Goal: Check status: Check status

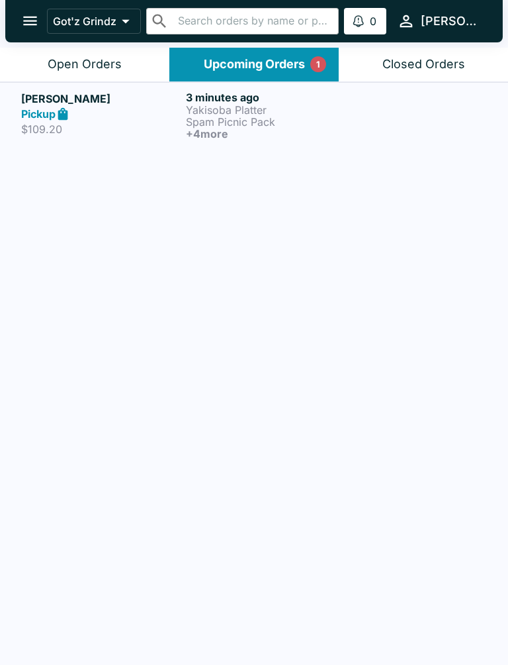
click at [258, 116] on p "Spam Picnic Pack" at bounding box center [266, 122] width 160 height 12
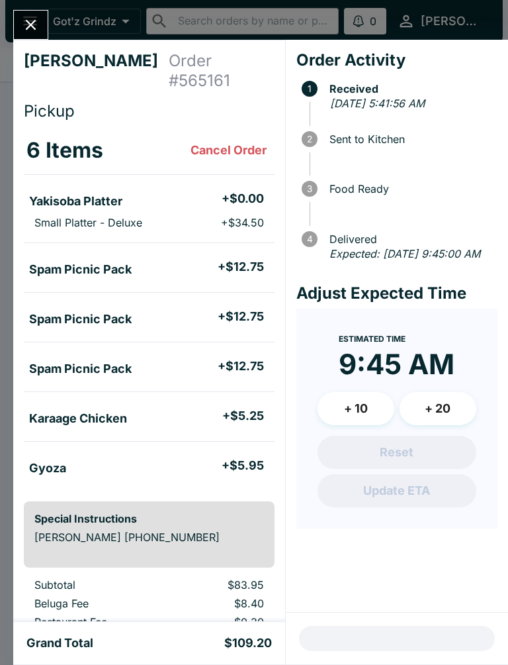
click at [30, 24] on icon "Close" at bounding box center [31, 25] width 11 height 11
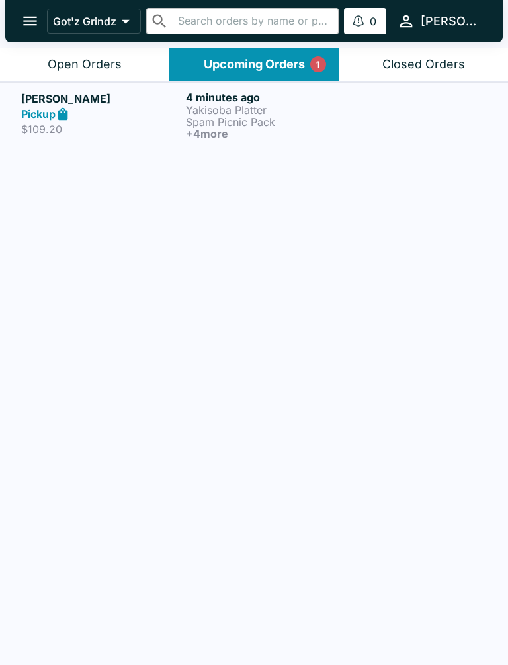
click at [111, 71] on div "Open Orders" at bounding box center [85, 64] width 74 height 15
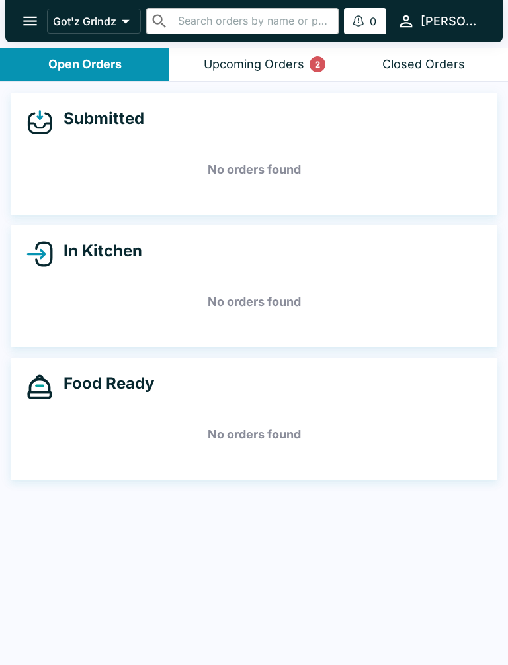
click at [271, 72] on button "Upcoming Orders 2" at bounding box center [253, 65] width 169 height 34
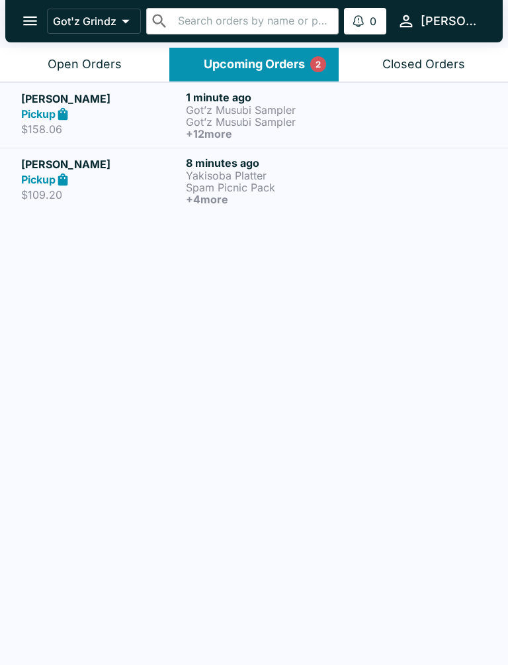
click at [245, 202] on h6 "+ 4 more" at bounding box center [266, 199] width 160 height 12
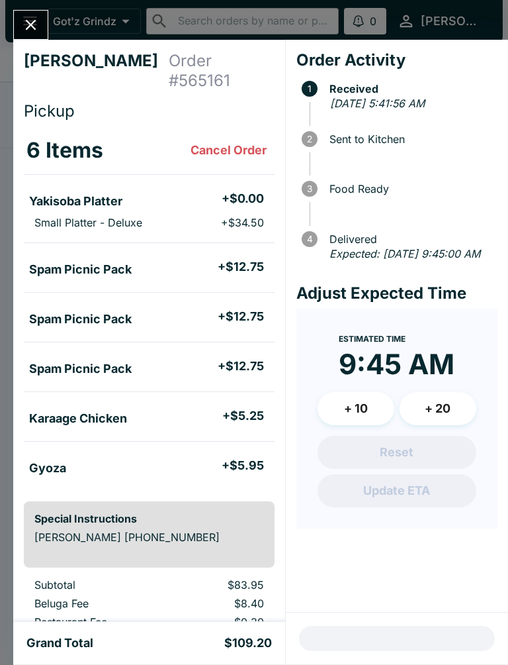
click at [26, 28] on icon "Close" at bounding box center [31, 25] width 11 height 11
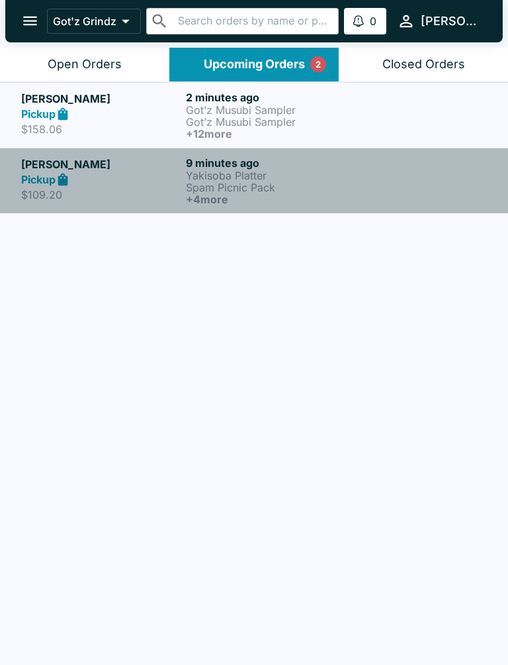
click at [207, 196] on h6 "+ 4 more" at bounding box center [266, 199] width 160 height 12
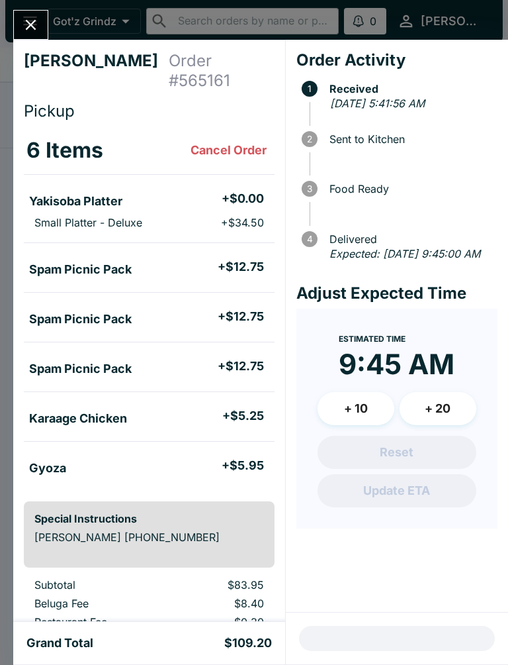
click at [41, 22] on button "Close" at bounding box center [31, 25] width 34 height 28
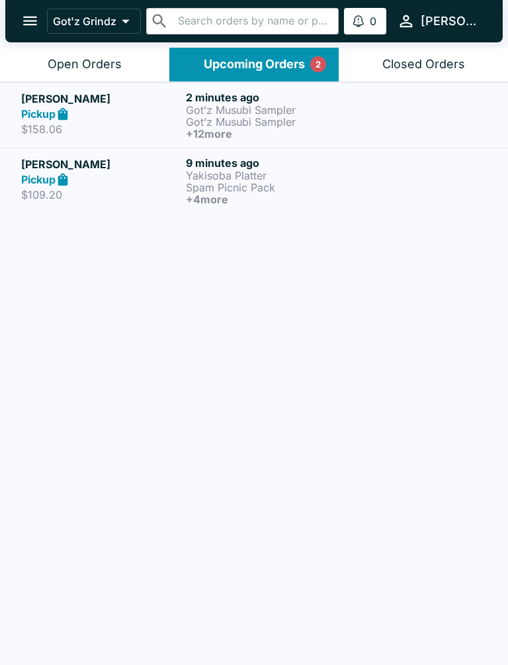
click at [207, 111] on p "Got’z Musubi Sampler" at bounding box center [266, 110] width 160 height 12
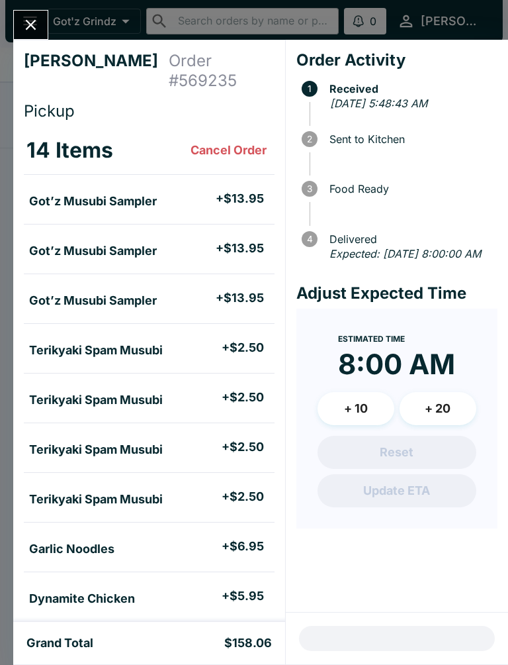
click at [29, 38] on button "Close" at bounding box center [31, 25] width 34 height 28
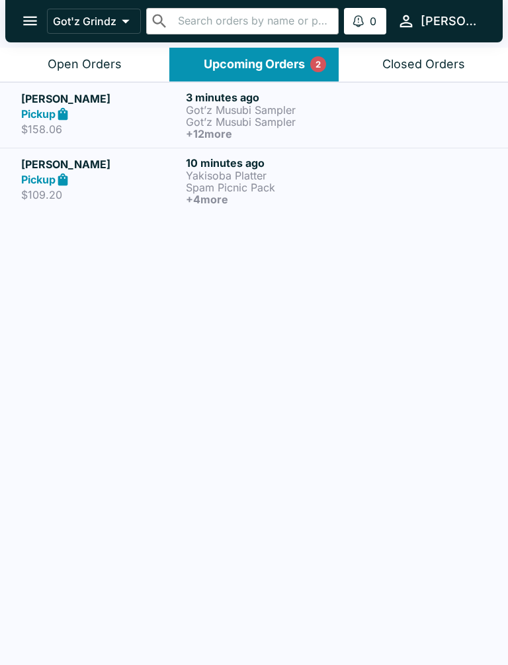
click at [257, 210] on link "[PERSON_NAME] Pickup $109.20 10 minutes ago Yakisoba Platter Spam Picnic Pack +…" at bounding box center [254, 181] width 508 height 66
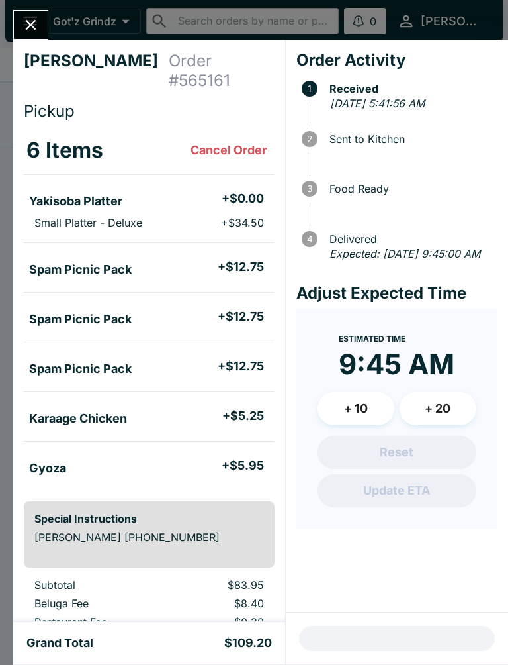
click at [45, 26] on button "Close" at bounding box center [31, 25] width 34 height 28
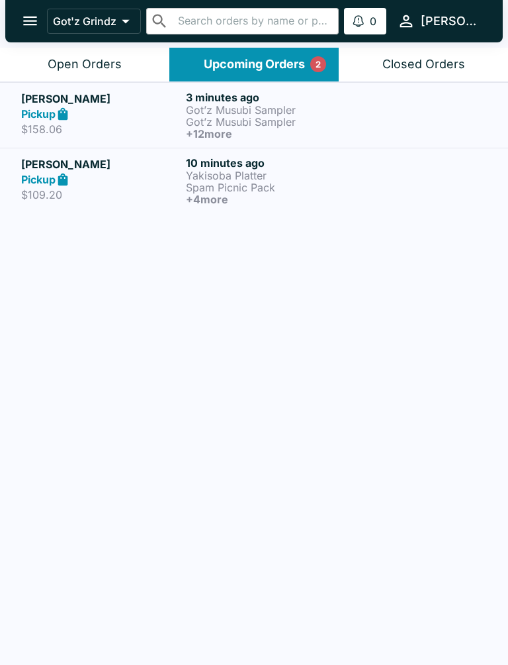
click at [95, 66] on div "Open Orders" at bounding box center [85, 64] width 74 height 15
